Goal: Ask a question

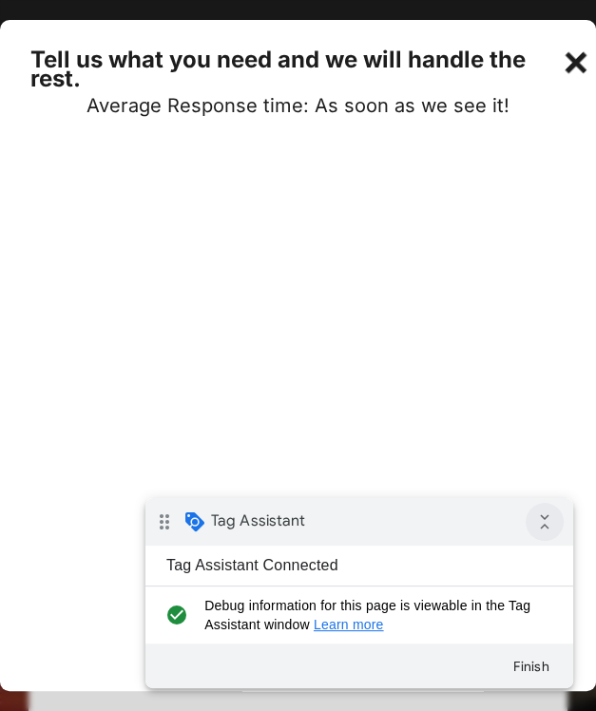
click at [542, 512] on icon "collapse_all" at bounding box center [545, 522] width 38 height 38
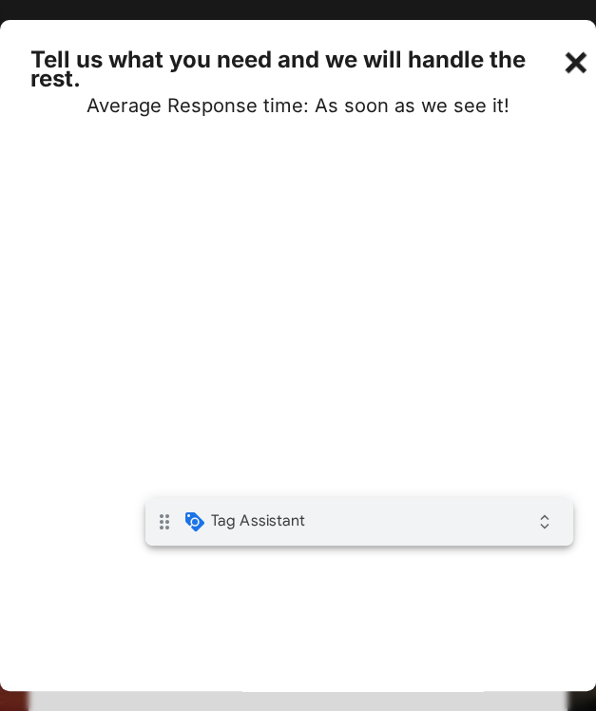
click at [583, 67] on div "+" at bounding box center [578, 60] width 38 height 38
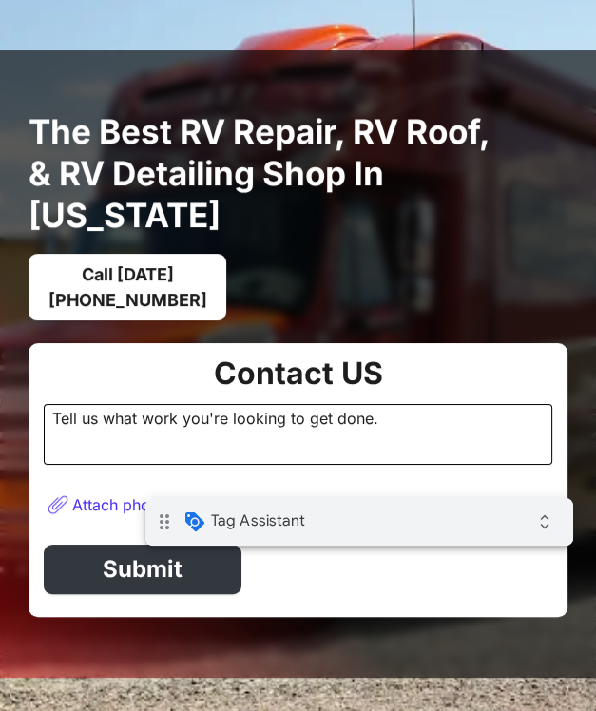
scroll to position [376, 0]
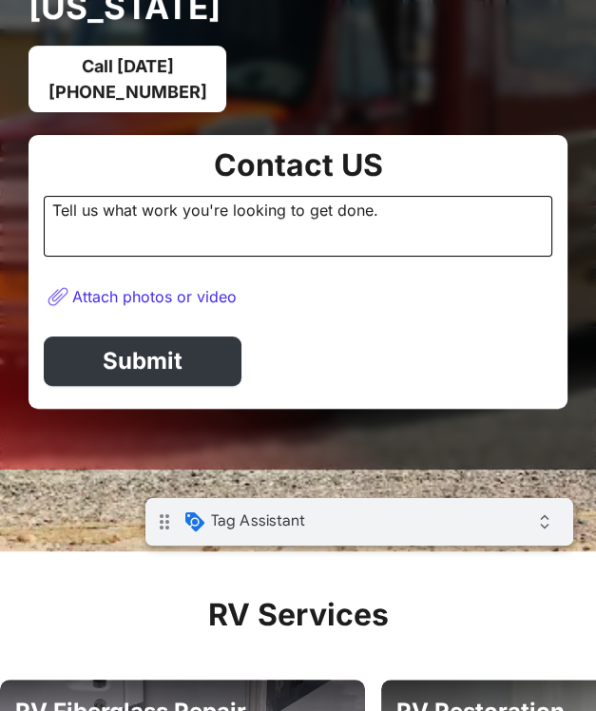
click at [364, 239] on div "Tell us what work you're looking to get done." at bounding box center [298, 226] width 509 height 61
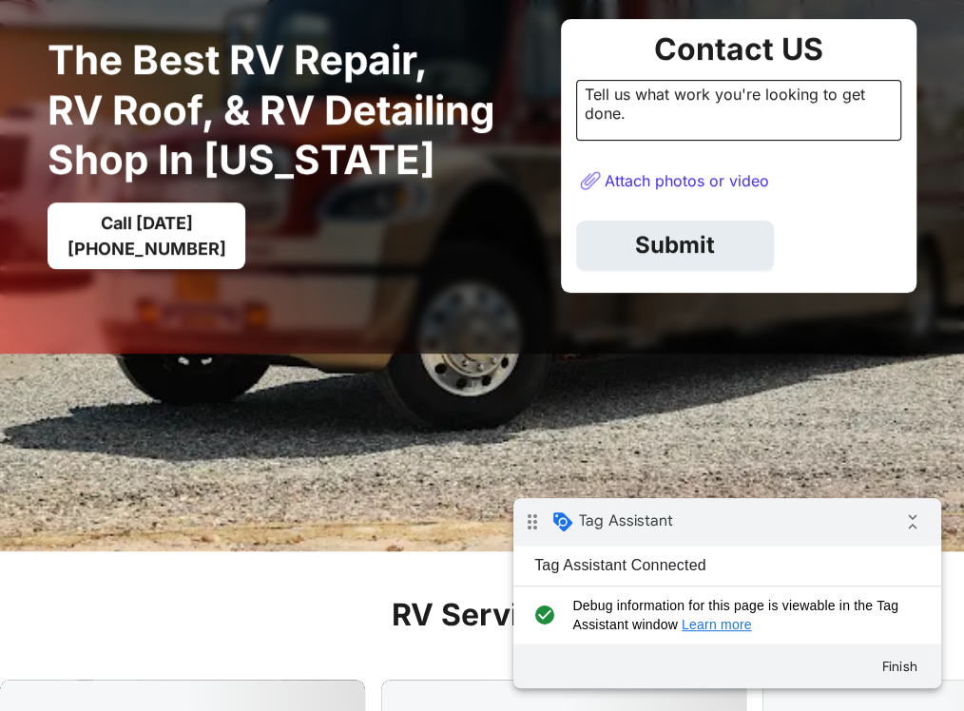
click at [595, 266] on link "Submit" at bounding box center [675, 245] width 198 height 49
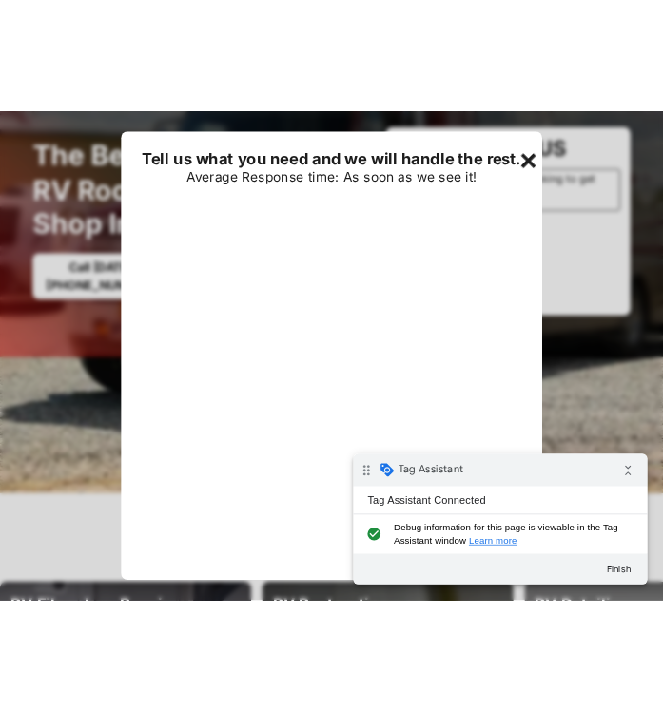
scroll to position [373, 0]
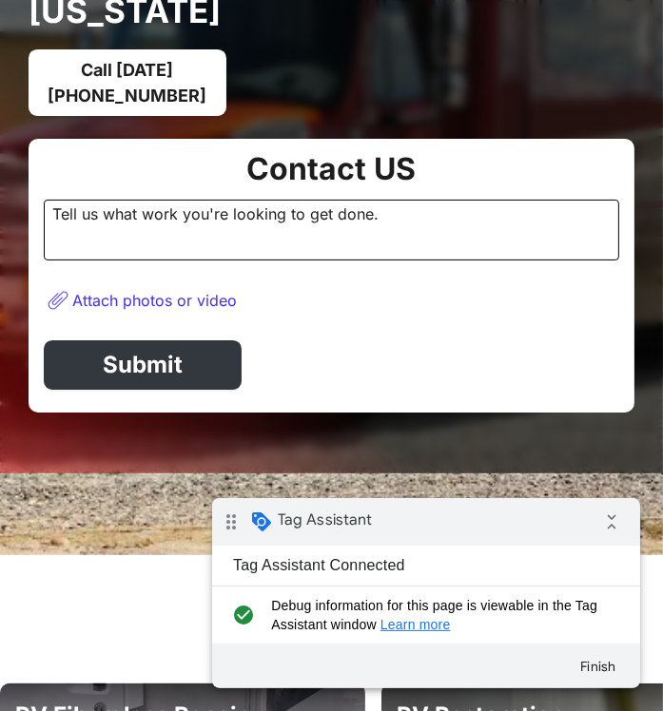
click at [440, 245] on div "Tell us what work you're looking to get done." at bounding box center [331, 230] width 575 height 61
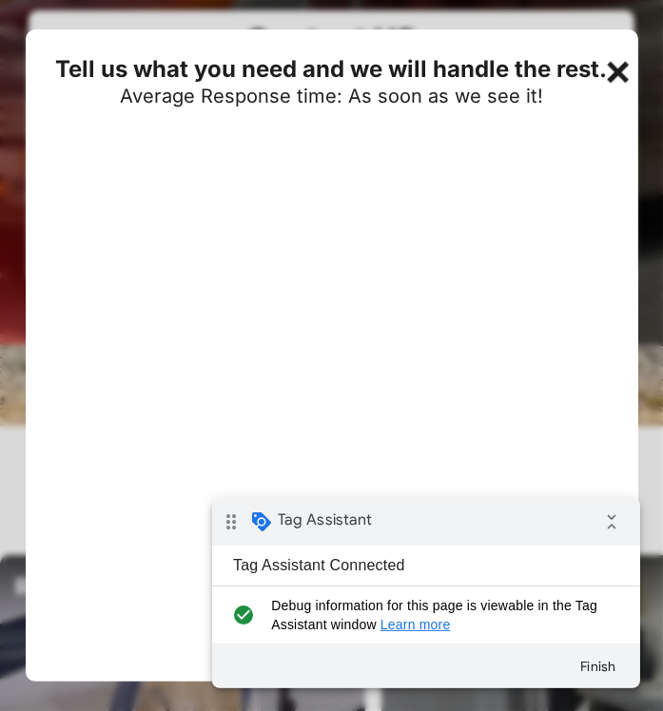
scroll to position [534, 0]
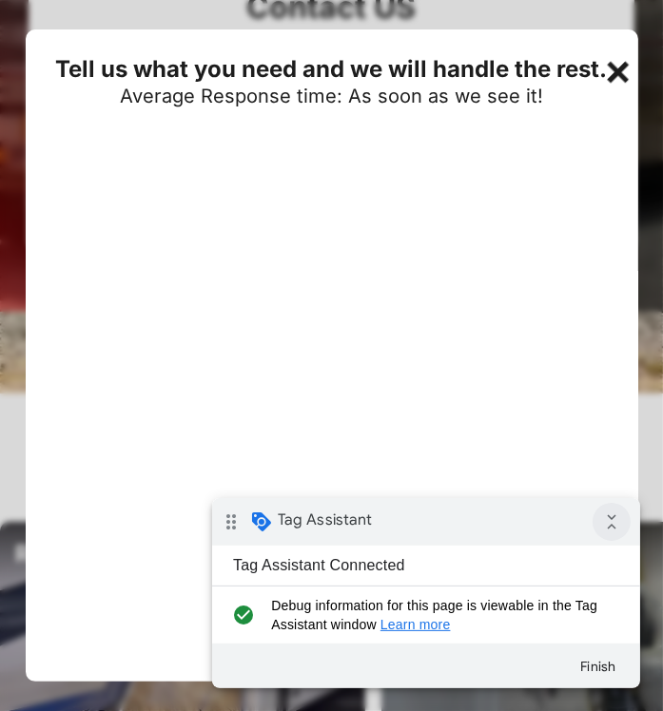
click at [617, 524] on icon "collapse_all" at bounding box center [610, 521] width 38 height 38
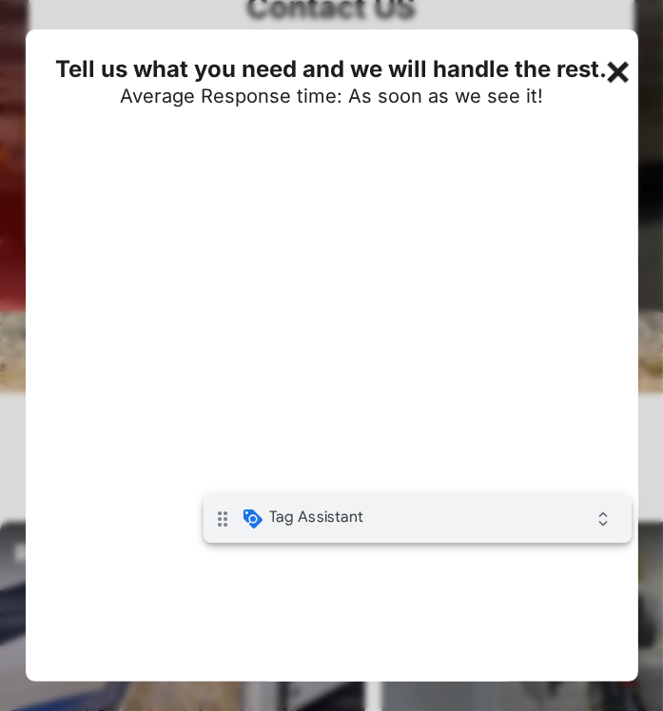
click at [533, 533] on div "drag_indicator Tag Assistant expand_all" at bounding box center [416, 518] width 428 height 48
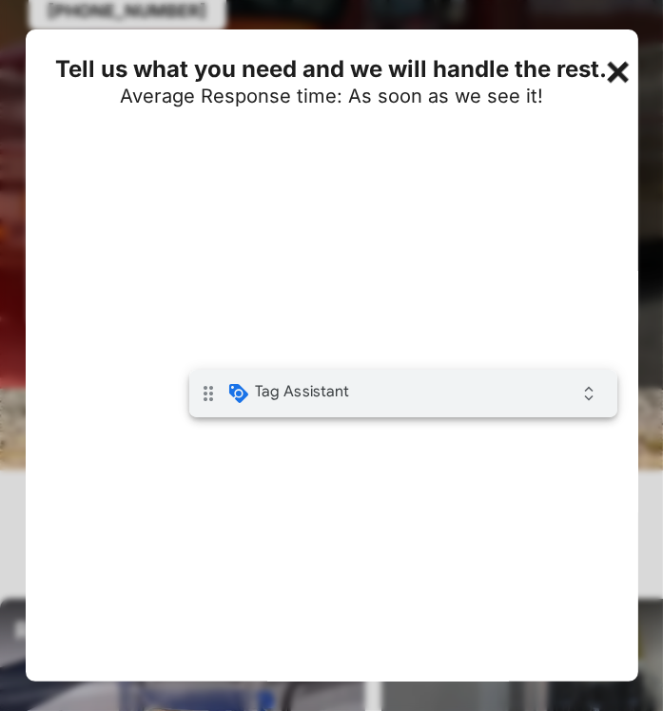
scroll to position [471, 0]
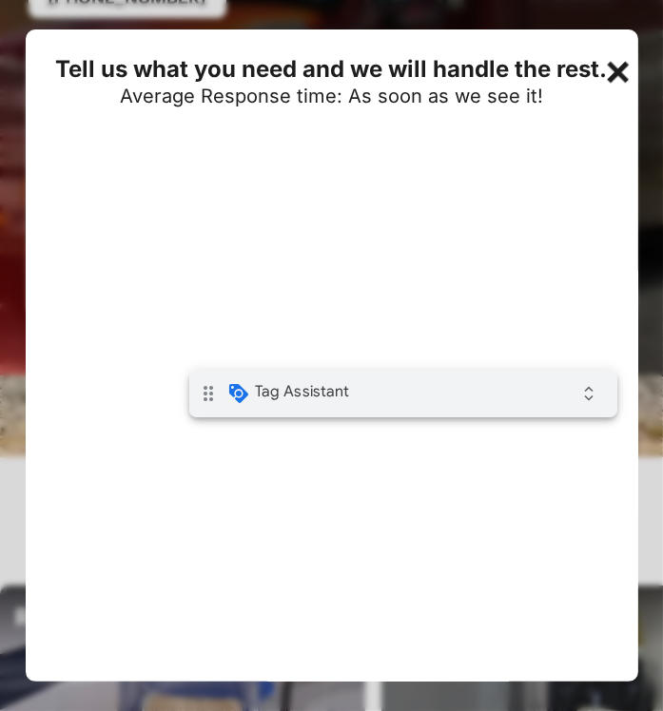
click at [426, 371] on div "drag_indicator Tag Assistant expand_all" at bounding box center [402, 393] width 428 height 48
click at [417, 374] on div "drag_indicator Tag Assistant expand_all" at bounding box center [402, 393] width 428 height 48
click at [353, 369] on div "drag_indicator Tag Assistant expand_all" at bounding box center [402, 393] width 428 height 48
click at [357, 371] on div "drag_indicator Tag Assistant expand_all" at bounding box center [402, 393] width 428 height 48
click at [361, 393] on div "drag_indicator Tag Assistant expand_all" at bounding box center [402, 393] width 428 height 48
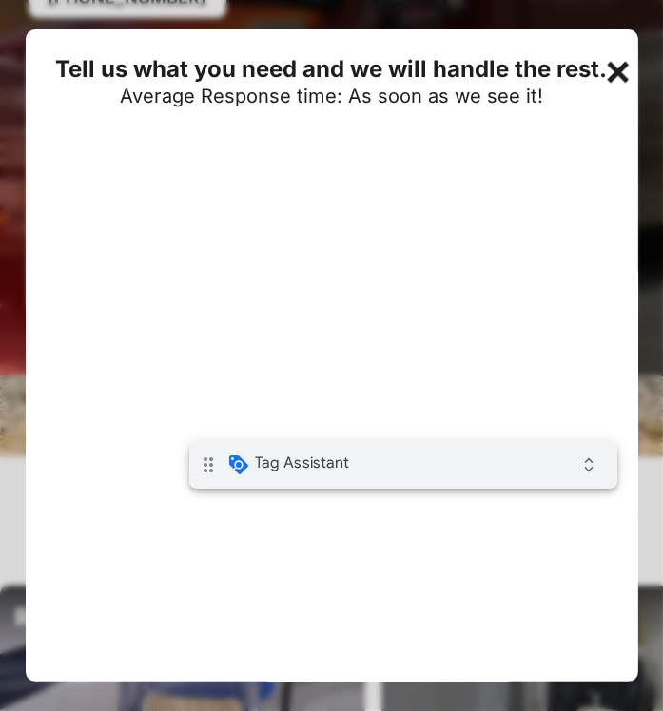
click at [361, 467] on div "drag_indicator Tag Assistant expand_all" at bounding box center [402, 464] width 428 height 48
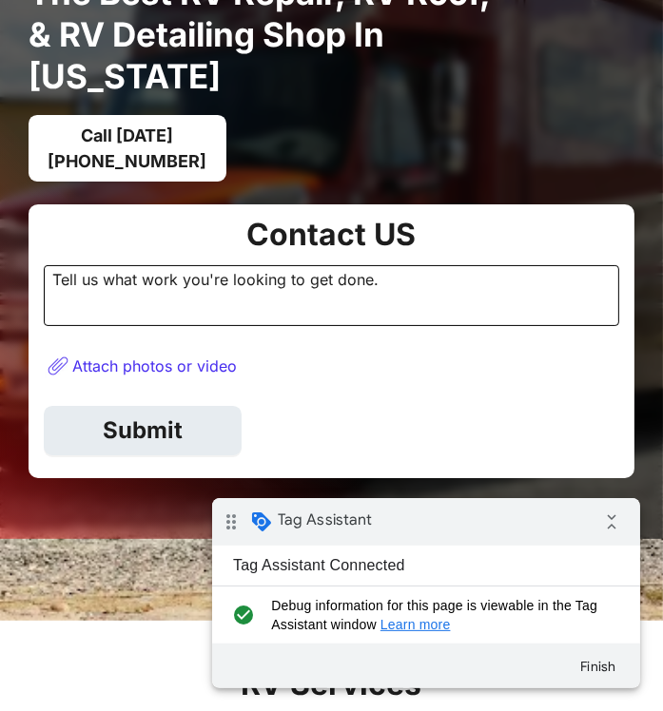
scroll to position [314, 0]
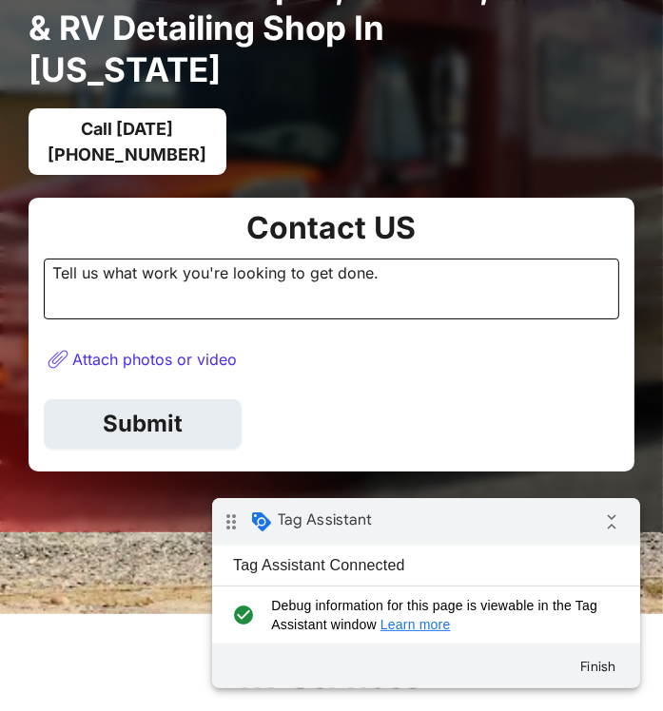
click at [196, 414] on link "Submit" at bounding box center [143, 423] width 198 height 49
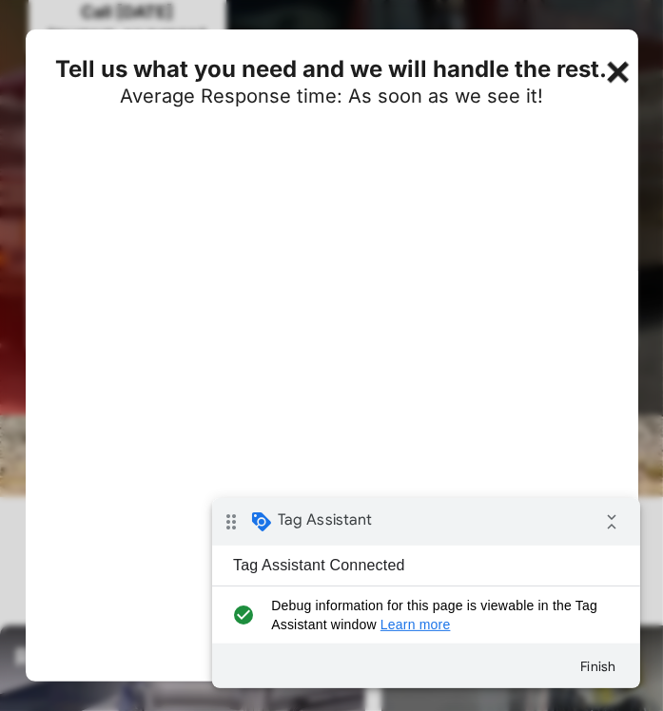
scroll to position [444, 0]
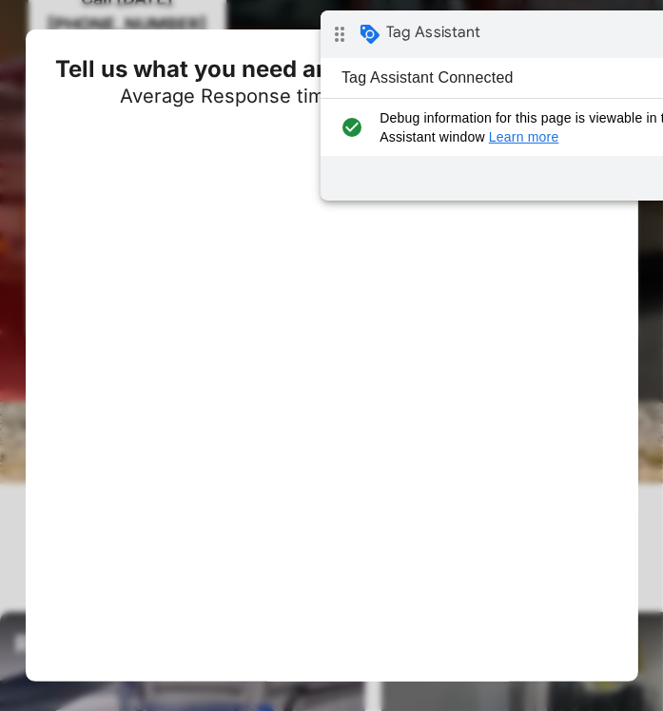
click at [487, 467] on div "Tell us what you need and we will handle the rest. Average Response time: As so…" at bounding box center [332, 355] width 612 height 652
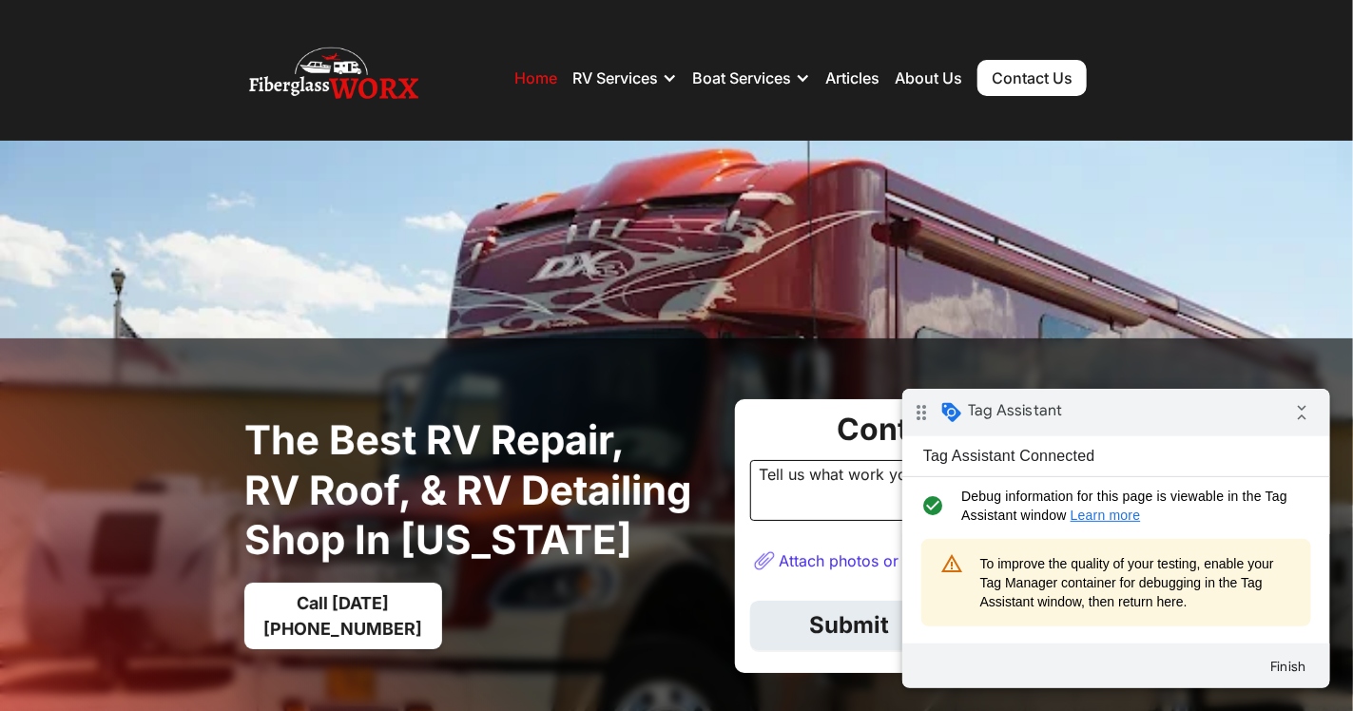
click at [853, 639] on link "Submit" at bounding box center [849, 625] width 198 height 49
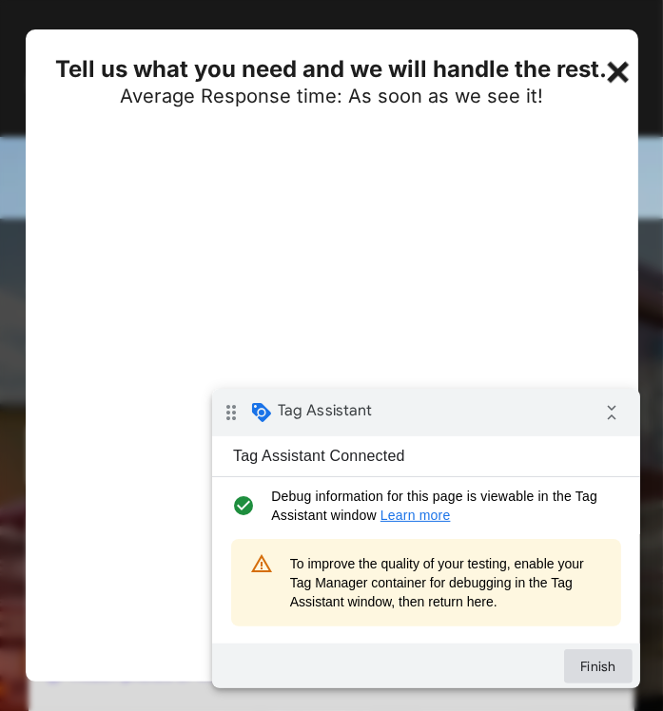
click at [589, 674] on button "Finish" at bounding box center [597, 665] width 68 height 34
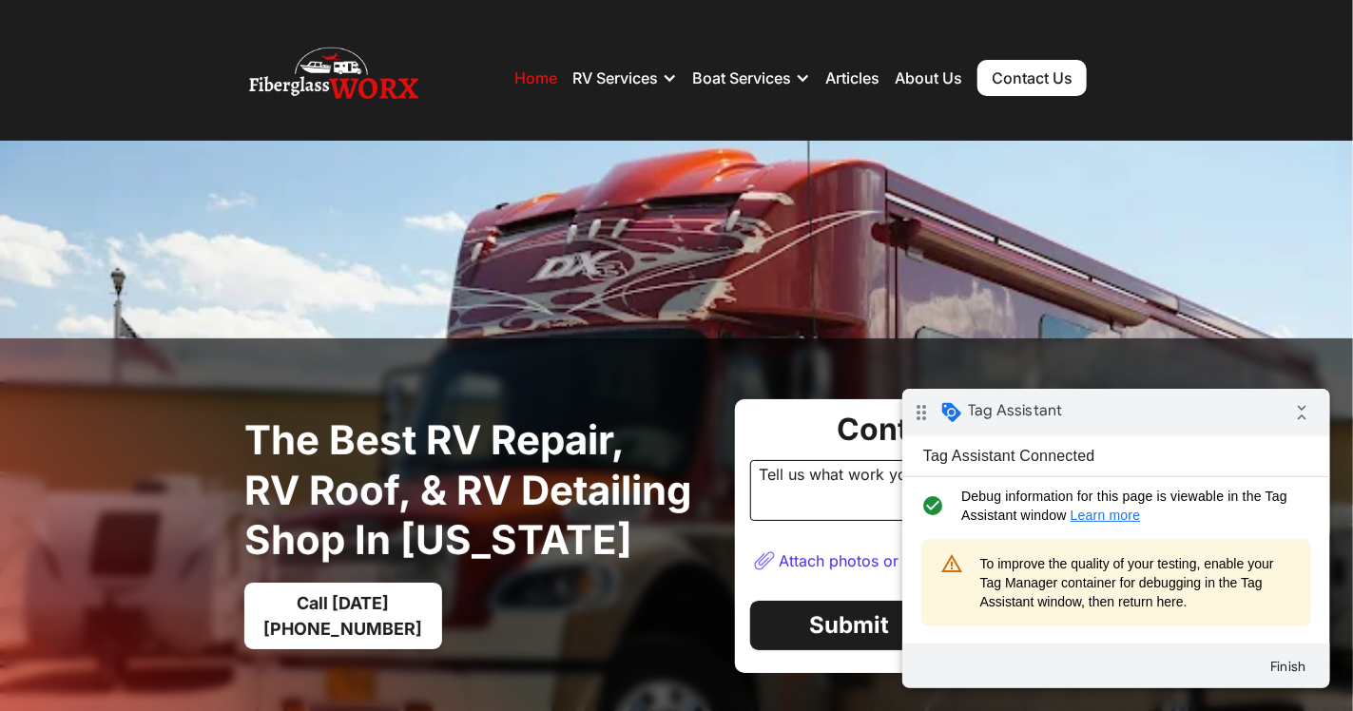
click at [692, 205] on img at bounding box center [676, 536] width 1353 height 791
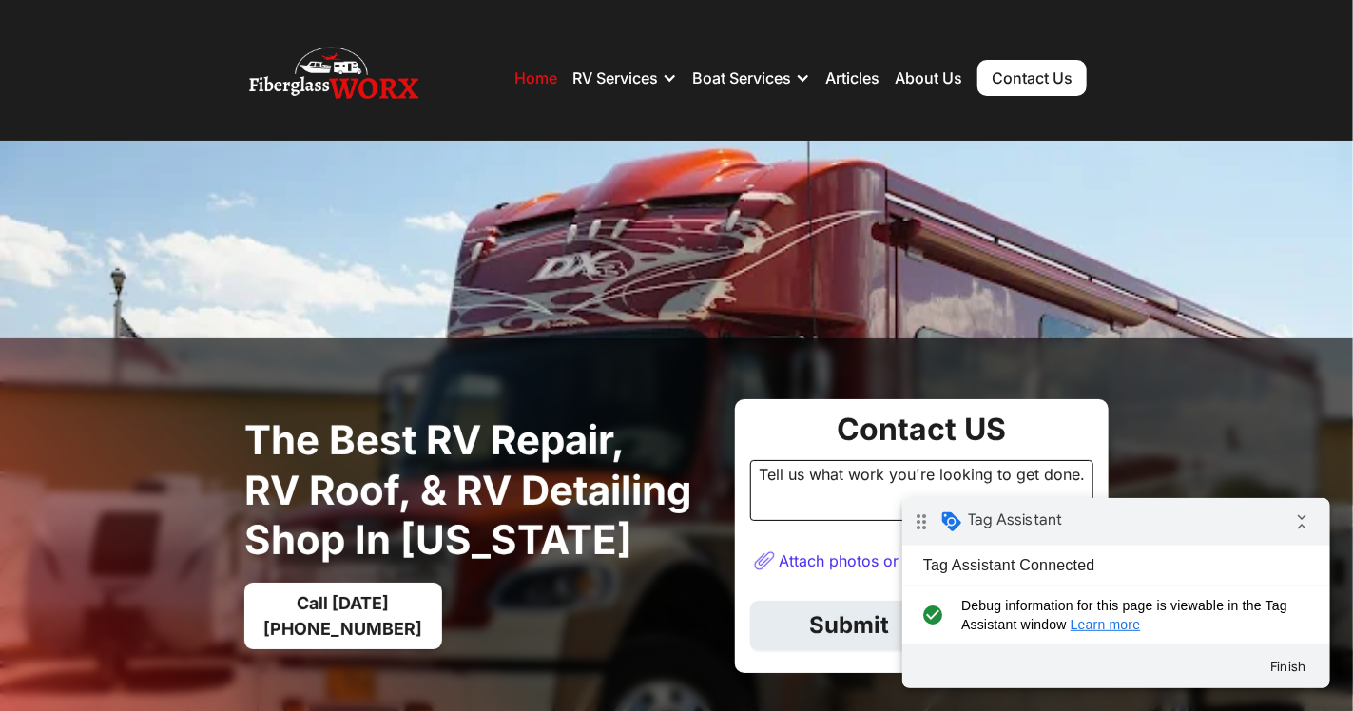
click at [793, 602] on link "Submit" at bounding box center [849, 625] width 198 height 49
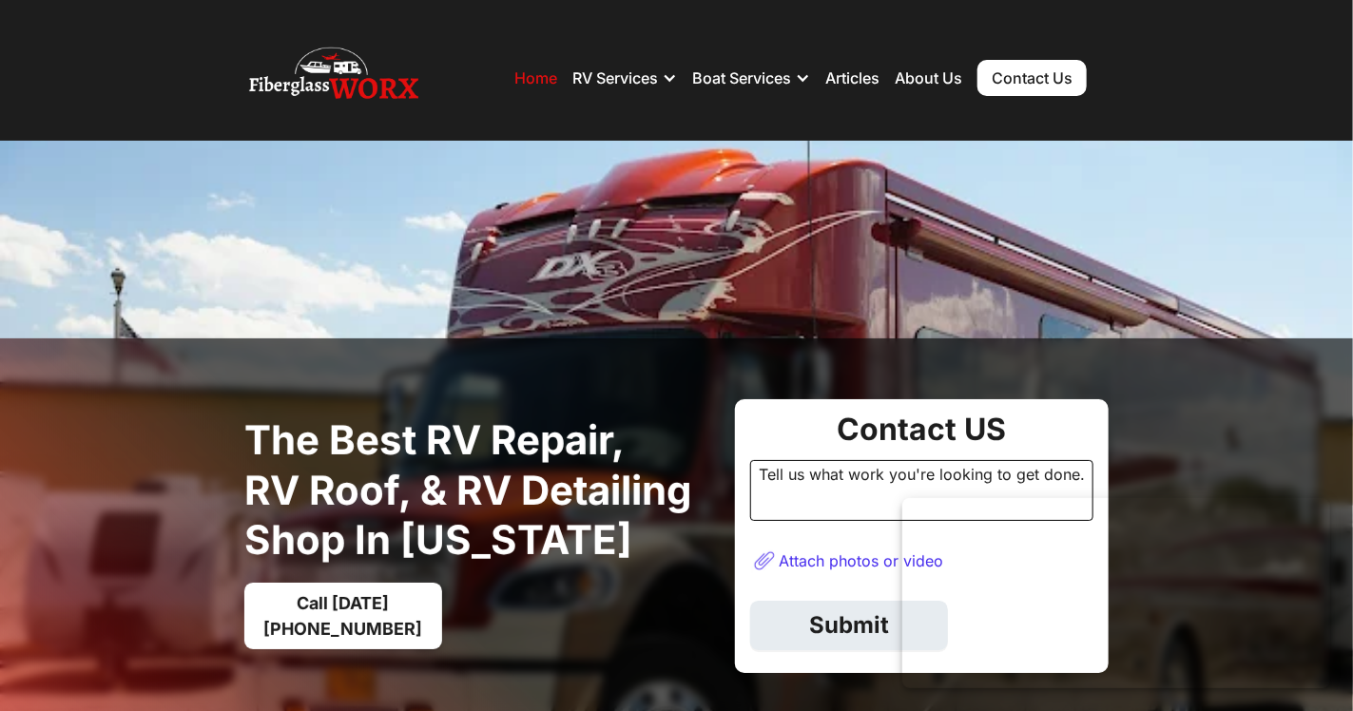
click at [875, 613] on link "Submit" at bounding box center [849, 625] width 198 height 49
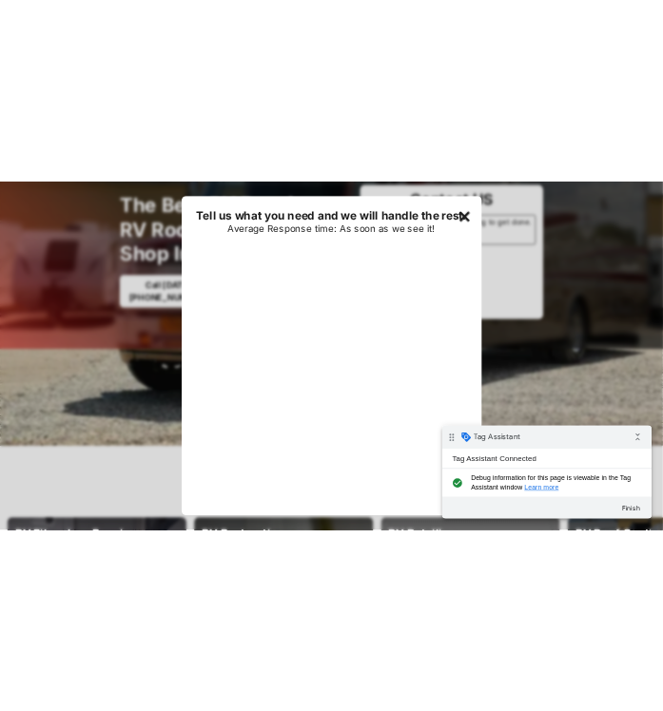
scroll to position [389, 0]
